Goal: Information Seeking & Learning: Learn about a topic

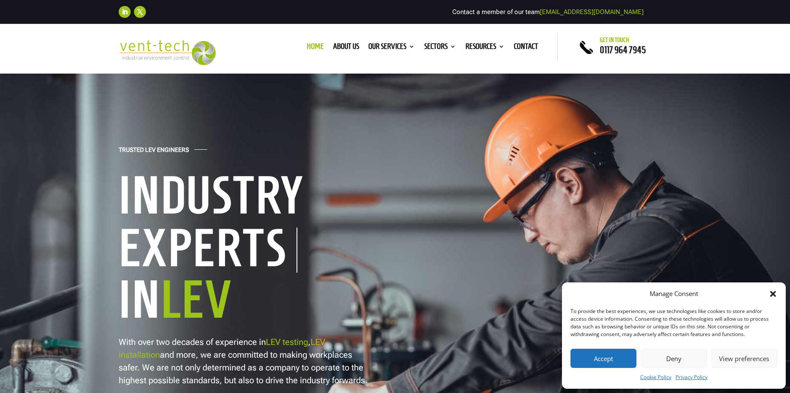
click at [772, 292] on icon "Close dialog" at bounding box center [773, 294] width 9 height 9
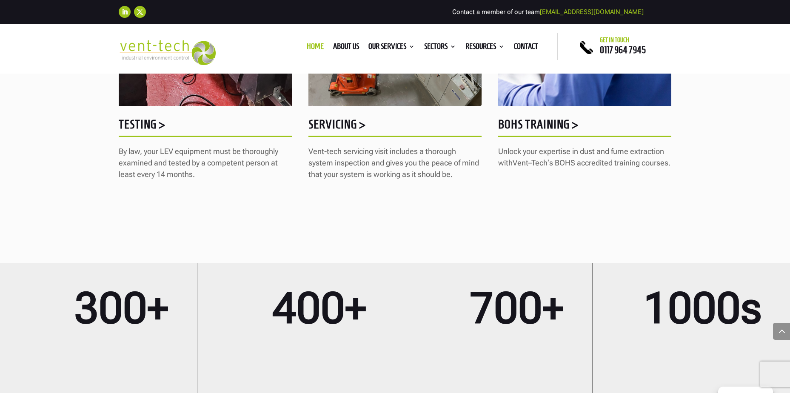
scroll to position [1234, 0]
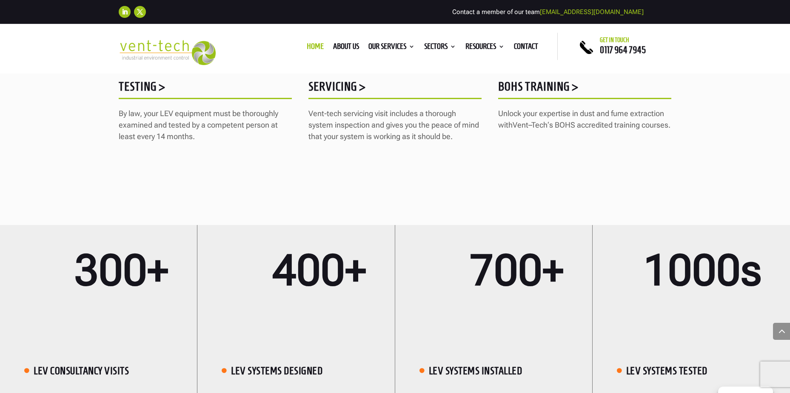
click at [551, 86] on h5 "BOHS Training >" at bounding box center [584, 88] width 173 height 17
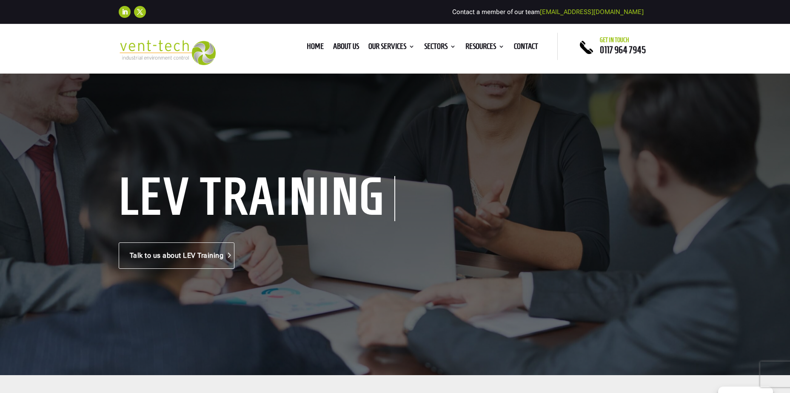
click at [186, 252] on link "Talk to us about LEV Training" at bounding box center [177, 256] width 116 height 26
